Goal: Information Seeking & Learning: Learn about a topic

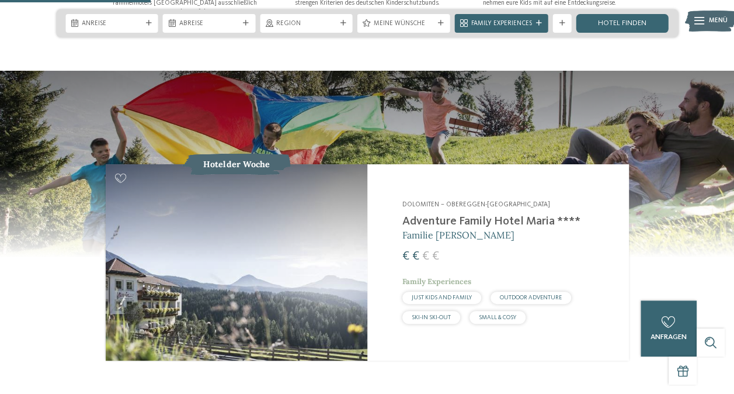
scroll to position [882, 0]
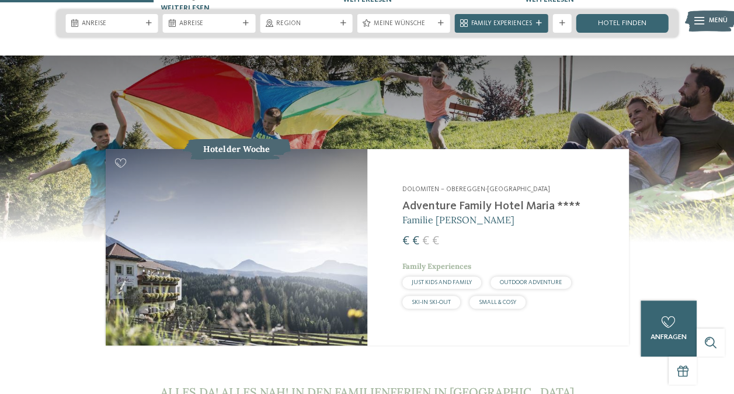
click at [322, 212] on img at bounding box center [237, 247] width 262 height 196
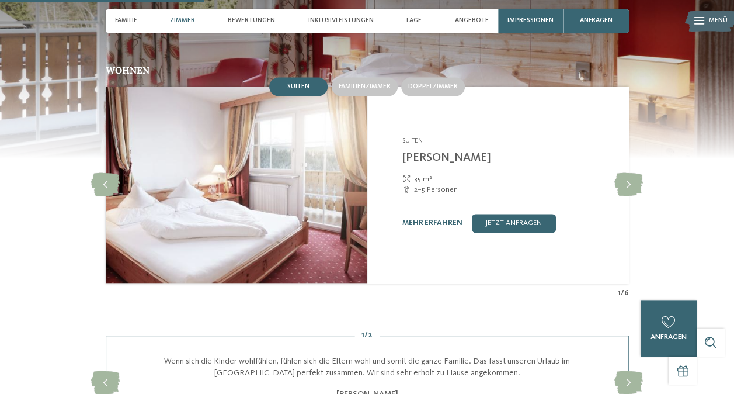
scroll to position [880, 0]
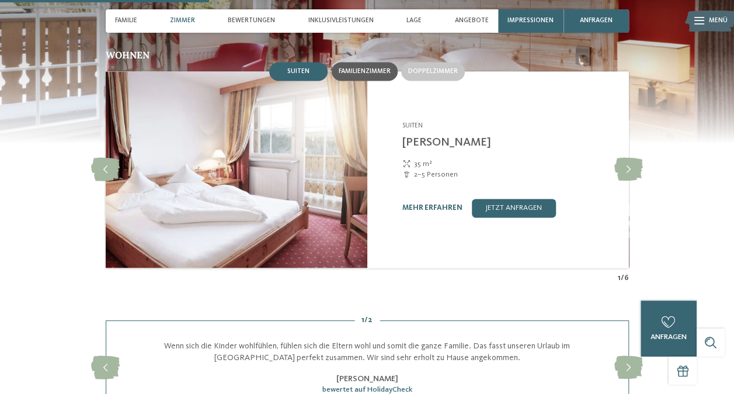
click at [360, 68] on span "Familienzimmer" at bounding box center [365, 71] width 52 height 7
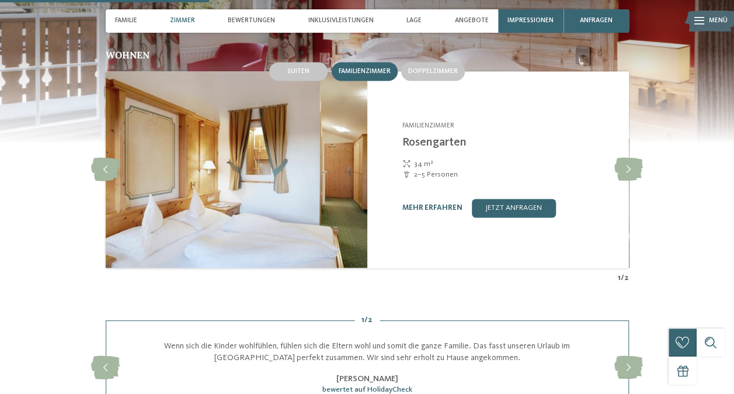
click at [379, 68] on span "Familienzimmer" at bounding box center [365, 71] width 52 height 7
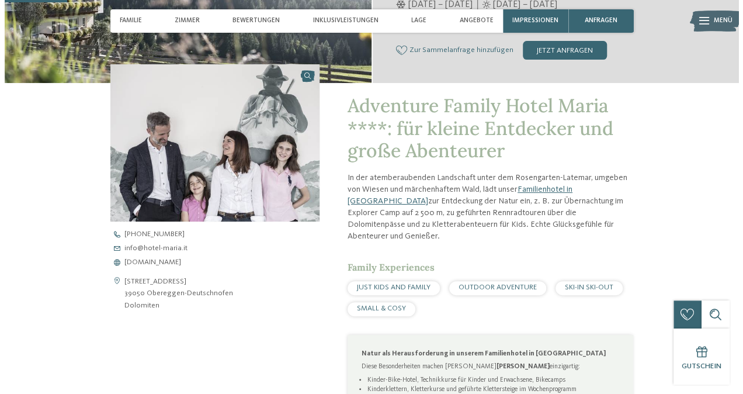
scroll to position [258, 0]
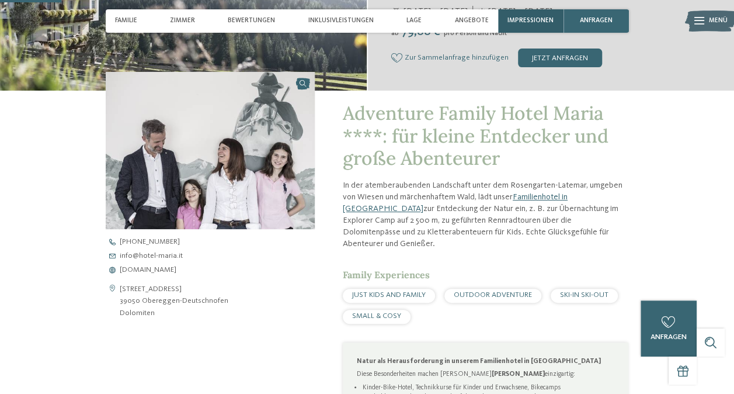
click at [515, 25] on span "Impressionen" at bounding box center [531, 21] width 46 height 8
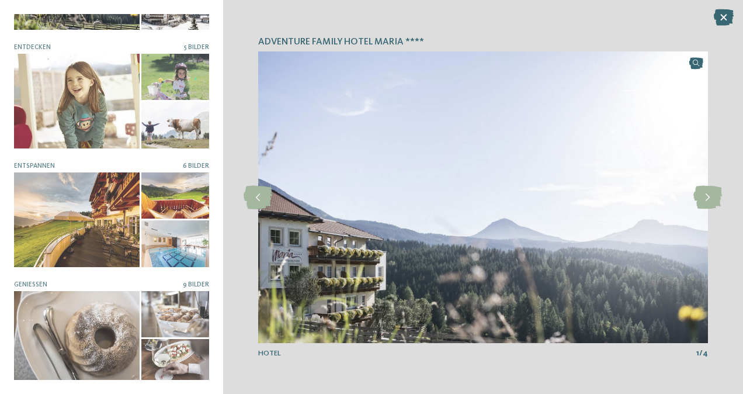
scroll to position [90, 0]
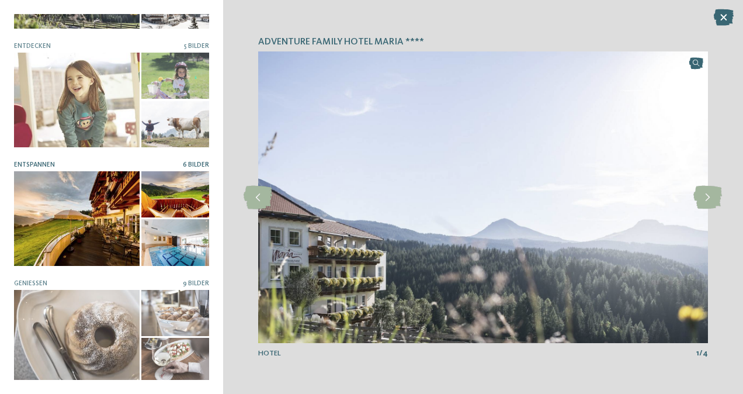
click at [173, 243] on div at bounding box center [174, 242] width 67 height 46
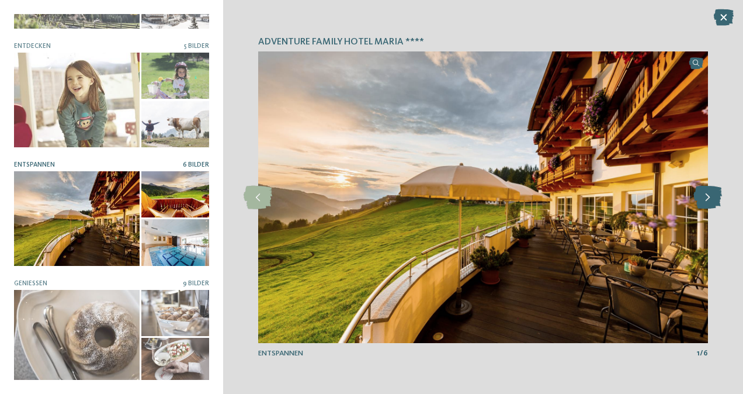
click at [710, 196] on icon at bounding box center [707, 197] width 29 height 23
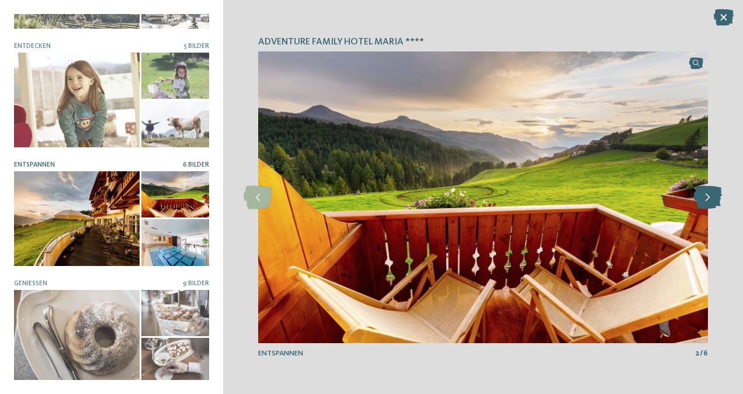
click at [710, 196] on icon at bounding box center [707, 197] width 29 height 23
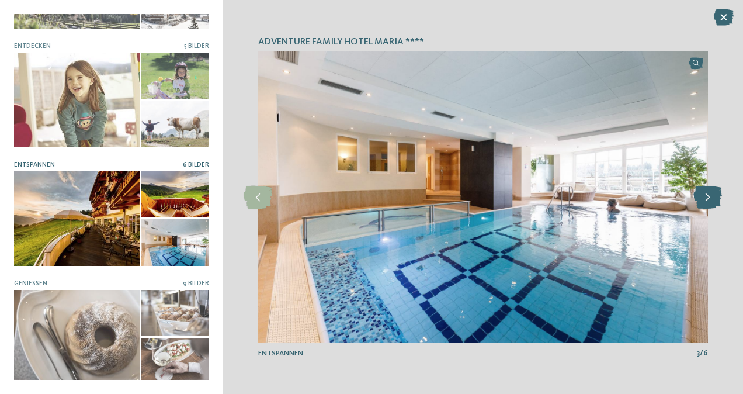
click at [710, 196] on icon at bounding box center [707, 197] width 29 height 23
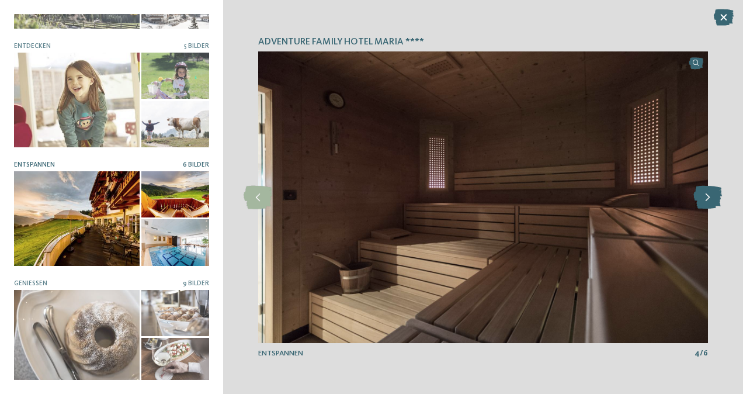
click at [710, 196] on icon at bounding box center [707, 197] width 29 height 23
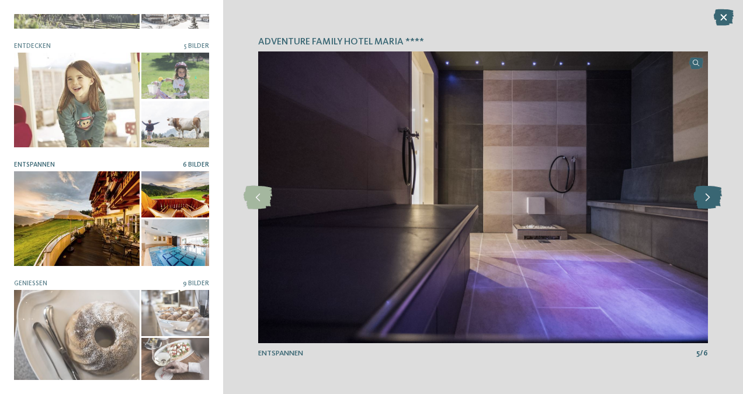
click at [710, 196] on icon at bounding box center [707, 197] width 29 height 23
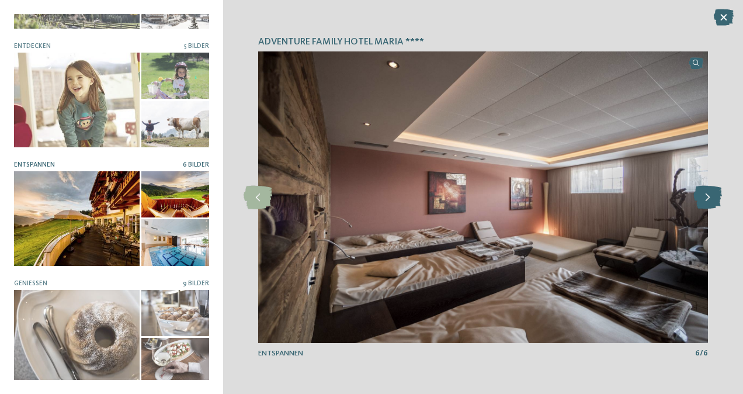
click at [712, 196] on icon at bounding box center [707, 197] width 29 height 23
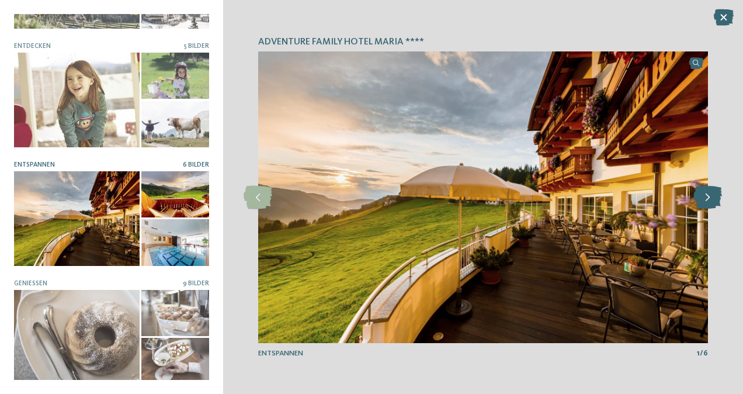
click at [715, 198] on icon at bounding box center [707, 197] width 29 height 23
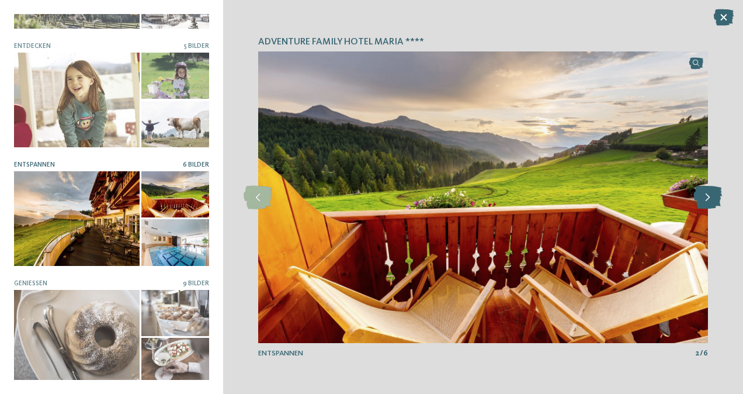
click at [717, 199] on icon at bounding box center [707, 197] width 29 height 23
